Goal: Task Accomplishment & Management: Use online tool/utility

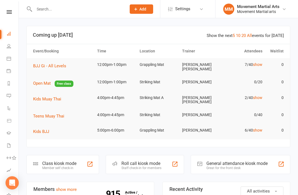
click at [46, 161] on div "Class kiosk mode" at bounding box center [59, 163] width 34 height 5
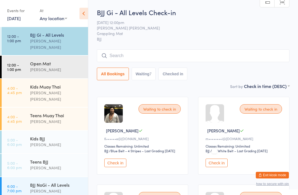
click at [129, 56] on input "search" at bounding box center [193, 55] width 193 height 13
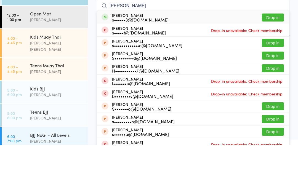
type input "[PERSON_NAME]"
click at [270, 64] on button "Drop in" at bounding box center [273, 68] width 22 height 8
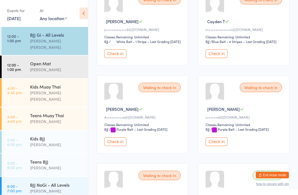
scroll to position [197, 0]
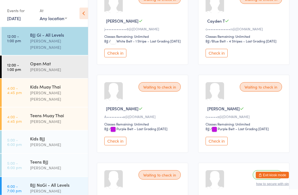
click at [222, 146] on button "Check in" at bounding box center [217, 141] width 22 height 9
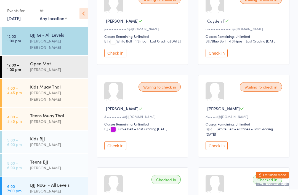
click at [113, 150] on button "Check in" at bounding box center [115, 146] width 22 height 9
click at [120, 150] on button "Check in" at bounding box center [115, 146] width 22 height 9
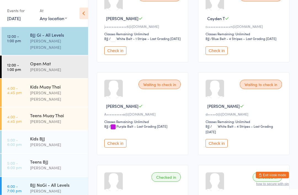
scroll to position [200, 0]
click at [116, 148] on button "Check in" at bounding box center [115, 143] width 22 height 9
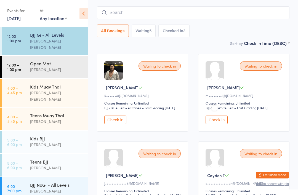
scroll to position [0, 0]
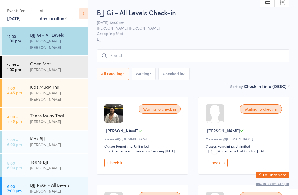
click at [168, 51] on input "search" at bounding box center [193, 55] width 193 height 13
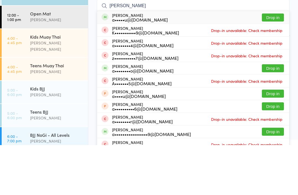
type input "[PERSON_NAME]"
click at [277, 64] on button "Drop in" at bounding box center [273, 68] width 22 height 8
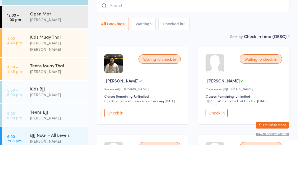
scroll to position [50, 0]
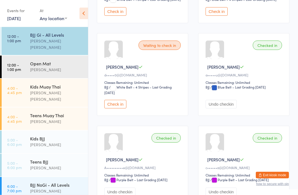
click at [117, 109] on button "Check in" at bounding box center [115, 104] width 22 height 9
click at [55, 39] on div "[PERSON_NAME] [PERSON_NAME]" at bounding box center [56, 44] width 53 height 13
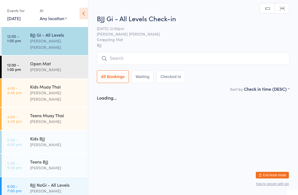
click at [164, 57] on input "search" at bounding box center [193, 58] width 193 height 13
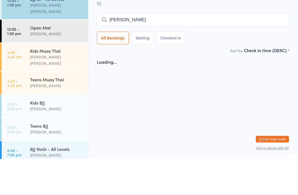
type input "[PERSON_NAME]"
click at [62, 38] on div "[PERSON_NAME] [PERSON_NAME]" at bounding box center [56, 44] width 53 height 13
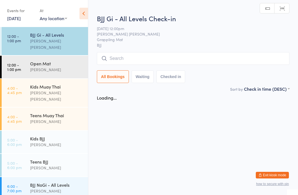
click at [137, 57] on input "search" at bounding box center [193, 58] width 193 height 13
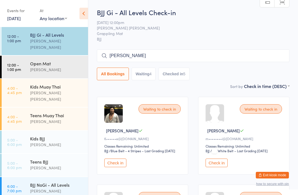
click at [149, 50] on input "[PERSON_NAME]" at bounding box center [193, 55] width 193 height 13
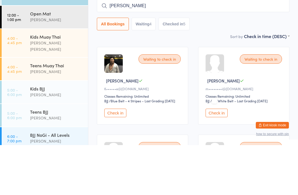
click at [140, 49] on input "[PERSON_NAME]" at bounding box center [193, 55] width 193 height 13
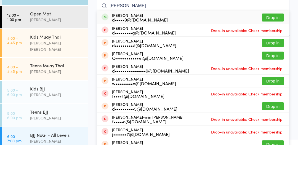
type input "[PERSON_NAME]"
click at [165, 61] on div "[PERSON_NAME] d•••••9@[DOMAIN_NAME] Drop in" at bounding box center [193, 67] width 192 height 13
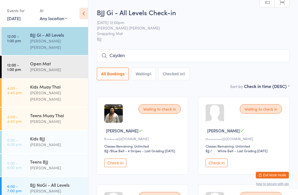
type input "Cayden"
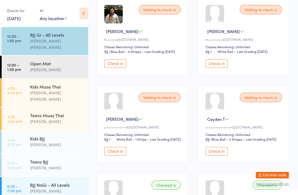
scroll to position [99, 0]
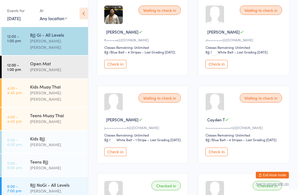
click at [221, 156] on button "Check in" at bounding box center [217, 152] width 22 height 9
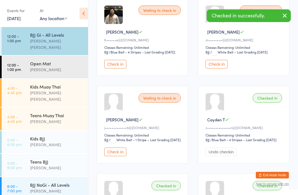
click at [114, 156] on button "Check in" at bounding box center [115, 152] width 22 height 9
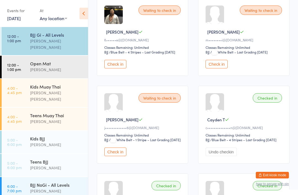
click at [117, 156] on button "Check in" at bounding box center [115, 152] width 22 height 9
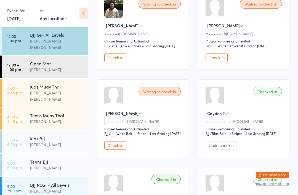
scroll to position [104, 0]
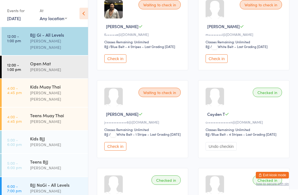
click at [146, 132] on div "Classes Remaining: Unlimited" at bounding box center [143, 129] width 78 height 5
click at [110, 151] on button "Check in" at bounding box center [115, 146] width 22 height 9
click at [116, 147] on div "Waiting to check in [PERSON_NAME] P j•••••••••••••6@[DOMAIN_NAME] Classes Remai…" at bounding box center [142, 119] width 91 height 78
click at [111, 151] on button "Check in" at bounding box center [115, 146] width 22 height 9
click at [109, 151] on button "Check in" at bounding box center [115, 146] width 22 height 9
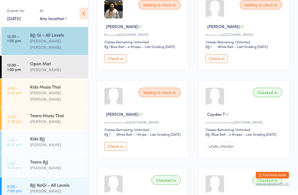
click at [109, 151] on button "Check in" at bounding box center [115, 146] width 22 height 9
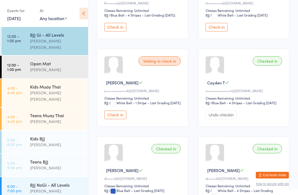
scroll to position [138, 0]
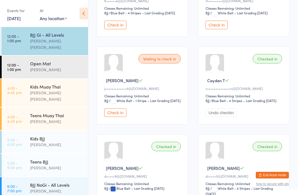
click at [122, 115] on div "Waiting to check in [PERSON_NAME] P j•••••••••••••6@[DOMAIN_NAME] Classes Remai…" at bounding box center [142, 86] width 91 height 78
